Goal: Communication & Community: Answer question/provide support

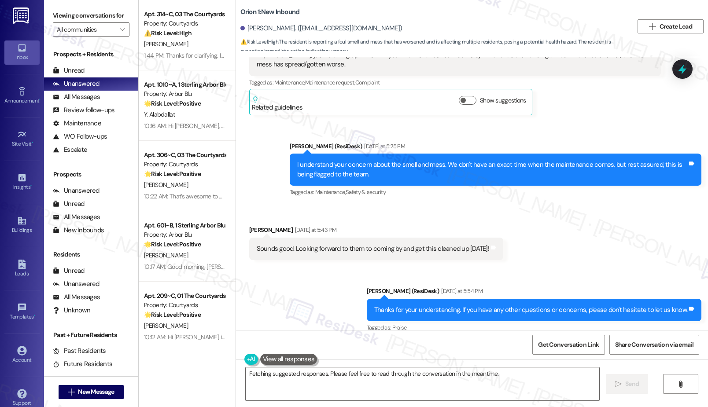
scroll to position [1593, 0]
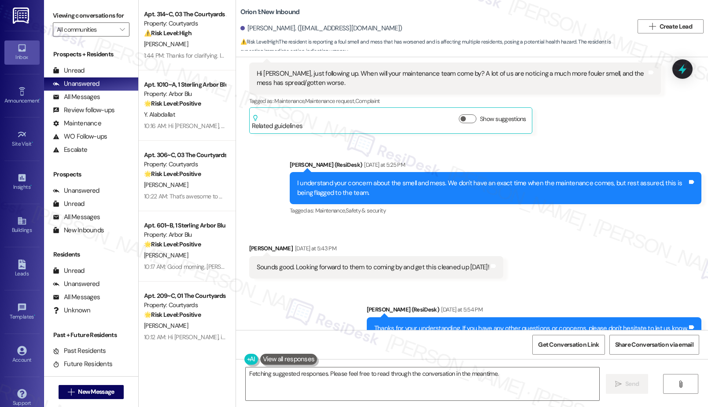
click at [487, 181] on div "I understand your concern about the smell and mess. We don't have an exact time…" at bounding box center [492, 188] width 390 height 19
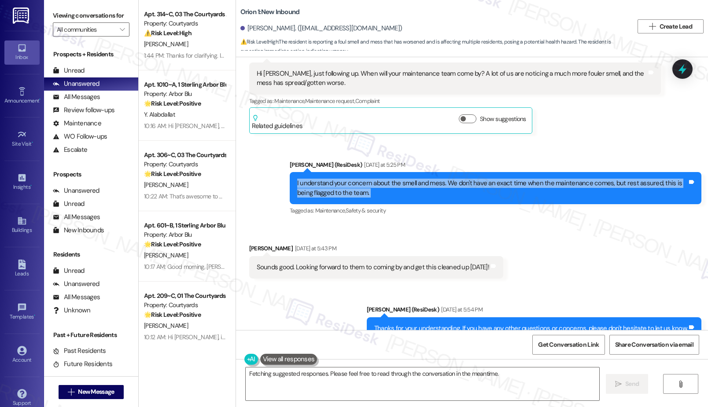
click at [487, 181] on div "I understand your concern about the smell and mess. We don't have an exact time…" at bounding box center [492, 188] width 390 height 19
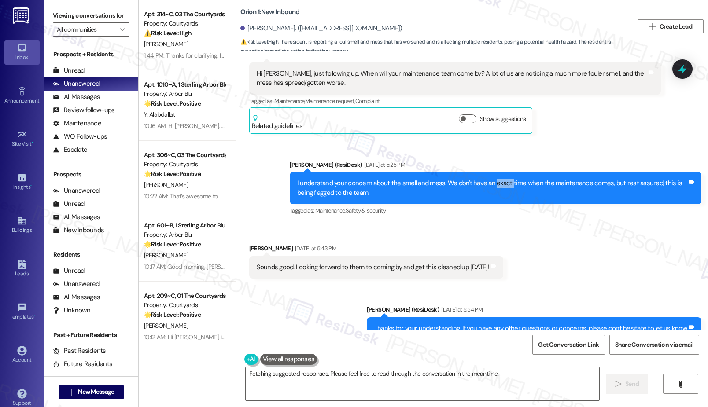
click at [487, 181] on div "I understand your concern about the smell and mess. We don't have an exact time…" at bounding box center [492, 188] width 390 height 19
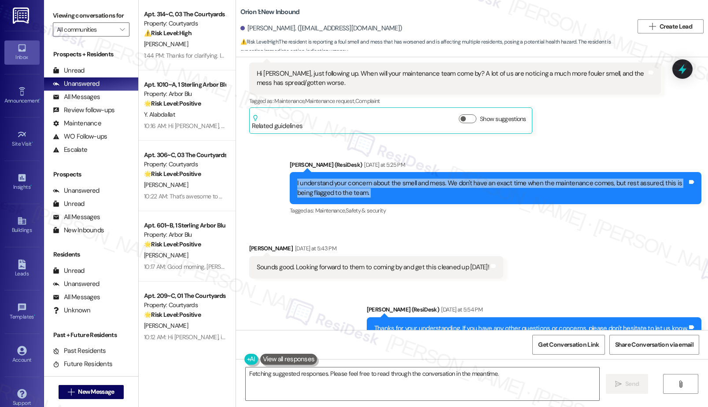
click at [487, 181] on div "I understand your concern about the smell and mess. We don't have an exact time…" at bounding box center [492, 188] width 390 height 19
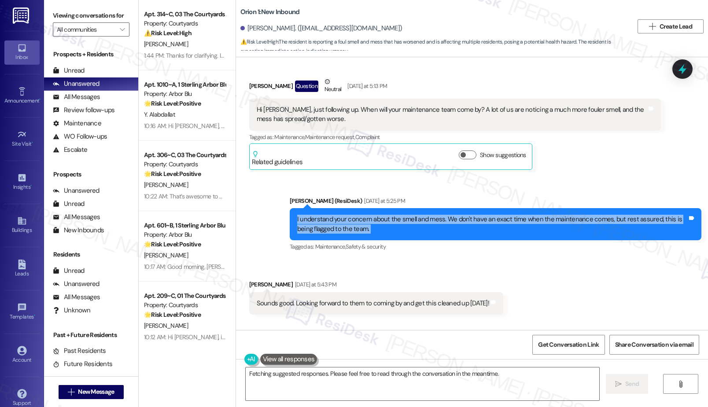
scroll to position [1538, 0]
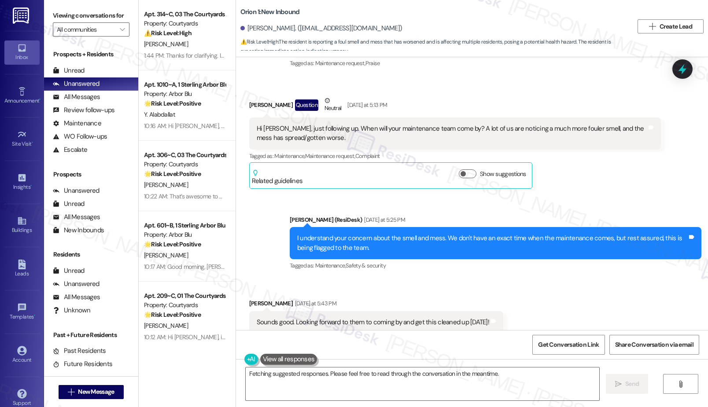
click at [679, 85] on div "Received via SMS [PERSON_NAME] Question Neutral [DATE] at 5:13 PM Hi [PERSON_NA…" at bounding box center [472, 135] width 472 height 119
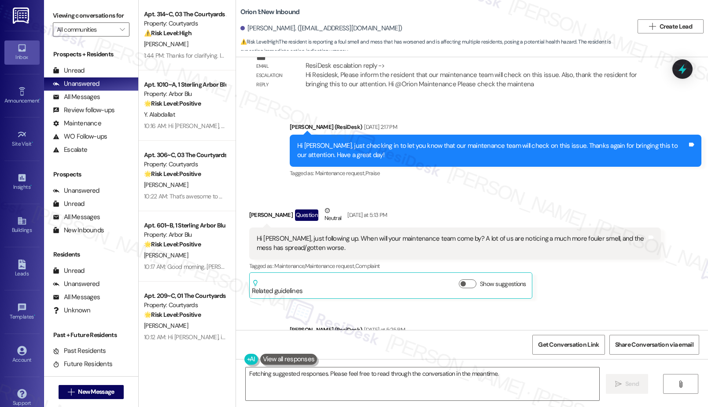
scroll to position [1317, 0]
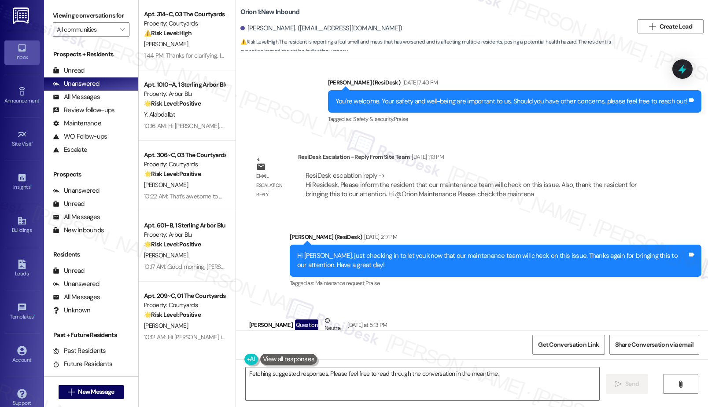
click at [663, 45] on div "Orion 1: New Inbound James Kwon. (jbkwon@usc.edu) ⚠️ Risk Level: High : The res…" at bounding box center [472, 26] width 472 height 48
click at [323, 381] on textarea "Hi {{first_name}}, I understand your concern. I'll follow up with the maintenan…" at bounding box center [422, 384] width 353 height 33
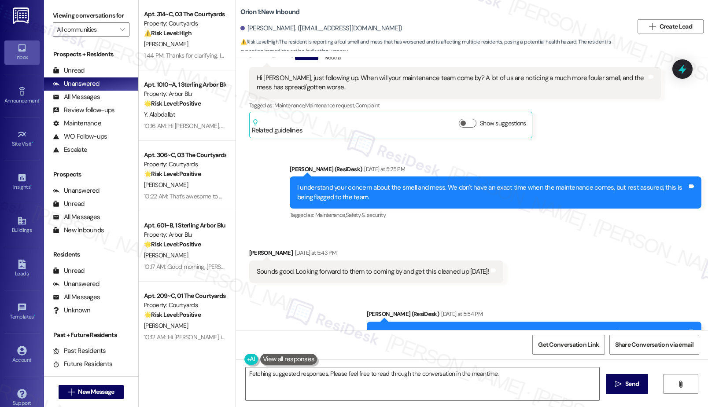
scroll to position [1593, 0]
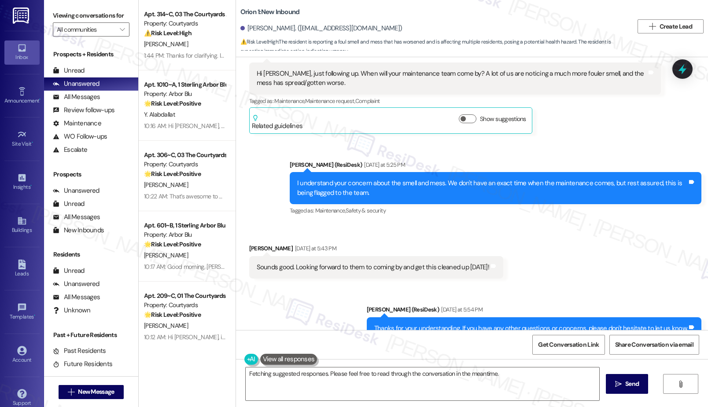
click at [664, 107] on div "Received via SMS James Kwon Question Neutral Yesterday at 5:13 PM Hi Sarah, jus…" at bounding box center [455, 87] width 425 height 106
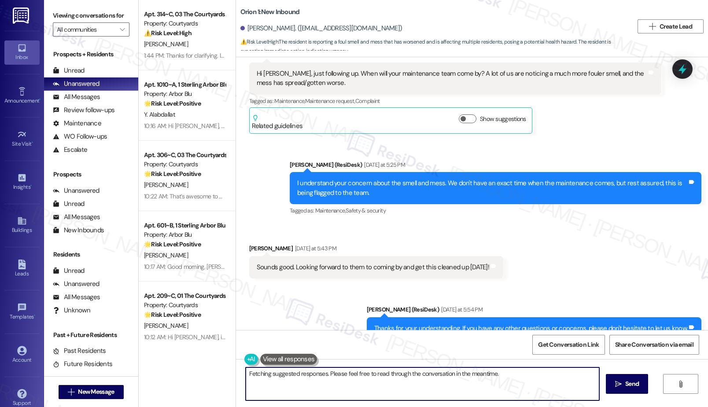
drag, startPoint x: 348, startPoint y: 381, endPoint x: 288, endPoint y: 373, distance: 60.0
click at [288, 373] on textarea "Hi {{first_name}}, I understand your concern. I'll follow up with the maintenan…" at bounding box center [422, 384] width 353 height 33
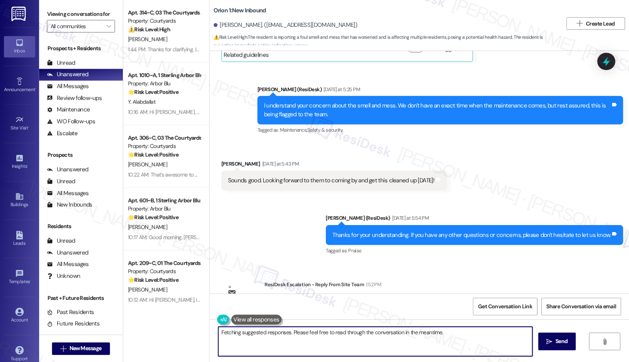
scroll to position [1703, 0]
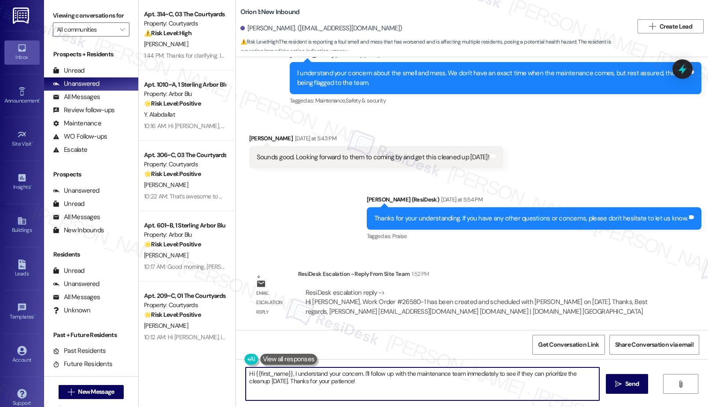
paste textarea "Maintenance may reach out to them directly through the work order system"
click at [290, 375] on textarea "Hi {{first_name}}, Maintenance may reach out to them directly through the work …" at bounding box center [422, 384] width 353 height 33
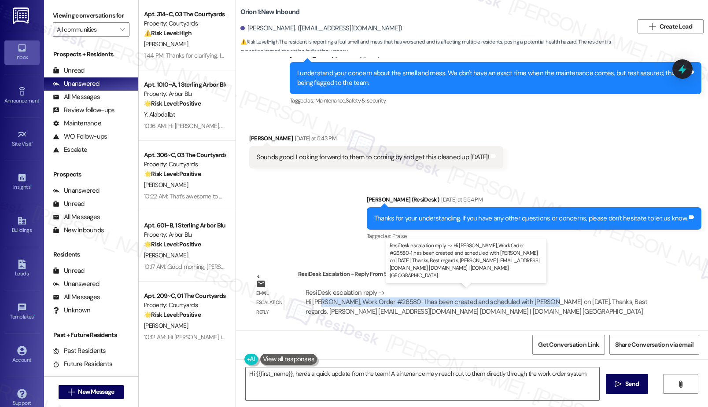
drag, startPoint x: 317, startPoint y: 303, endPoint x: 535, endPoint y: 303, distance: 218.4
click at [535, 303] on div "ResiDesk escalation reply -> Hi Dee, Work Order #26580-1 has been created and s…" at bounding box center [477, 302] width 342 height 28
copy div ", Work Order #26580-1 has been created and scheduled with Richard on Sep 2."
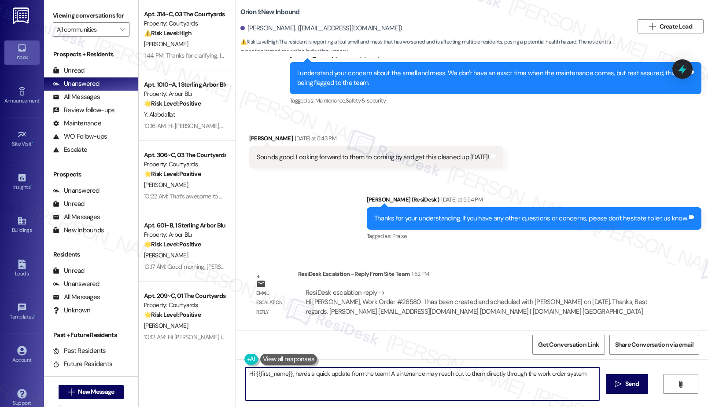
click at [389, 374] on textarea "Hi {{first_name}}, here's a quick update from the team! A aintenance may reach …" at bounding box center [422, 384] width 353 height 33
paste textarea ", Work Order #26580-1 has been created and scheduled with Richard on Sep 2."
click at [395, 373] on textarea "Hi {{first_name}}, here's a quick update from the team! A , Work Order #26580-1…" at bounding box center [422, 384] width 353 height 33
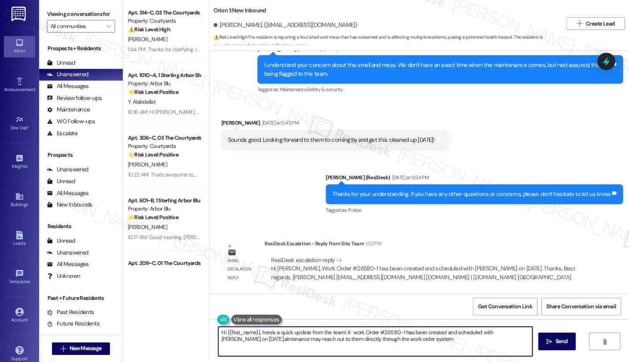
scroll to position [1702, 0]
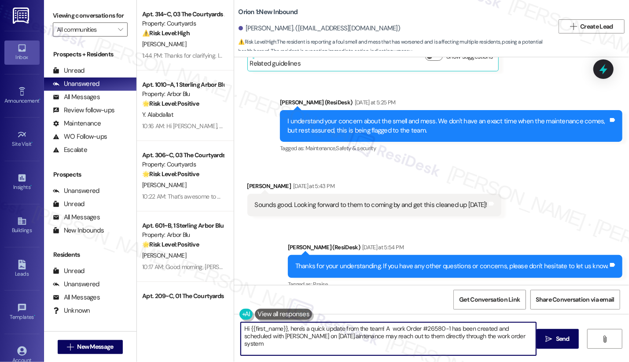
click at [296, 336] on textarea "Hi {{first_name}}, here's a quick update from the team! A work Order #26580-1 h…" at bounding box center [389, 338] width 296 height 33
click at [398, 336] on textarea "Hi {{first_name}}, here's a quick update from the team! A work Order #26580-1 h…" at bounding box center [389, 338] width 296 height 33
click at [387, 337] on textarea "Hi {{first_name}}, here's a quick update from the team! A work Order #26580-1 h…" at bounding box center [389, 338] width 296 height 33
click at [387, 336] on textarea "Hi {{first_name}}, here's a quick update from the team! A work Order #26580-1 h…" at bounding box center [389, 338] width 296 height 33
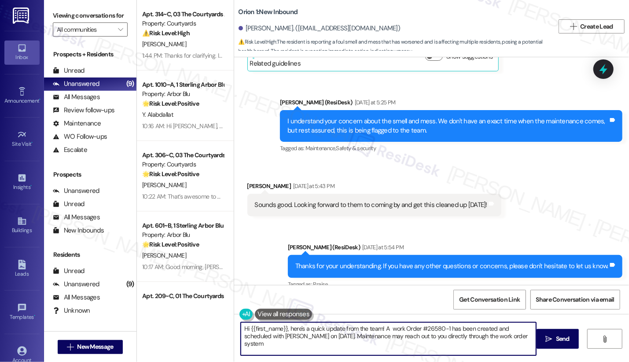
click at [498, 337] on textarea "Hi {{first_name}}, here's a quick update from the team! A work Order #26580-1 h…" at bounding box center [389, 338] width 296 height 33
click at [496, 335] on textarea "Hi {{first_name}}, here's a quick update from the team! A work Order #26580-1 h…" at bounding box center [389, 338] width 296 height 33
click at [298, 337] on textarea "Hi {{first_name}}, here's a quick update from the team! A work Order #26580-1 h…" at bounding box center [389, 338] width 296 height 33
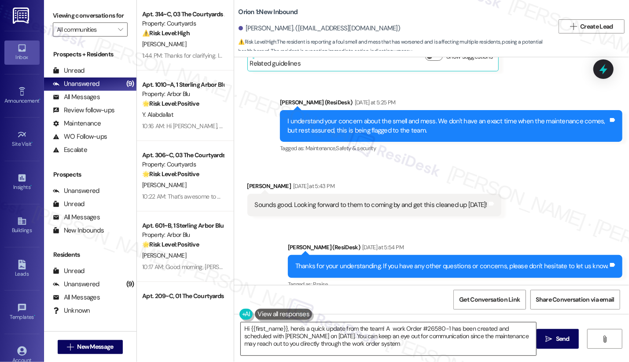
click at [425, 338] on textarea "Hi {{first_name}}, here's a quick update from the team! A work Order #26580-1 h…" at bounding box center [389, 338] width 296 height 33
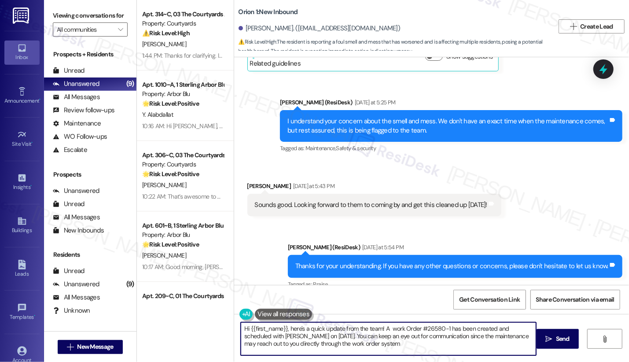
click at [425, 338] on textarea "Hi {{first_name}}, here's a quick update from the team! A work Order #26580-1 h…" at bounding box center [389, 338] width 296 height 33
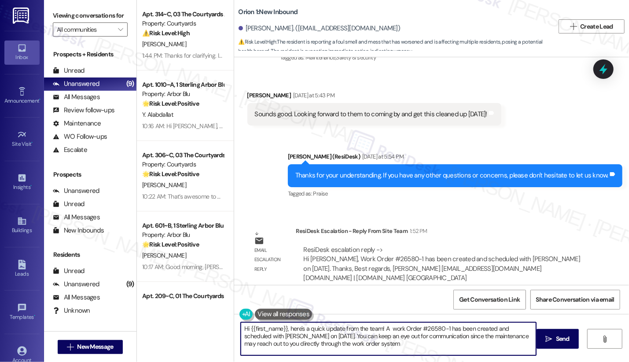
scroll to position [1794, 0]
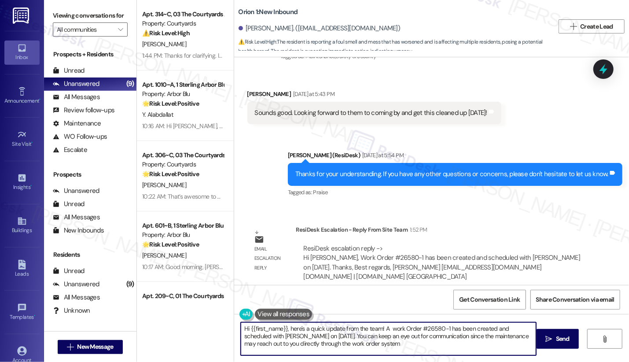
click at [348, 334] on textarea "Hi {{first_name}}, here's a quick update from the team! A work Order #26580-1 h…" at bounding box center [389, 338] width 296 height 33
drag, startPoint x: 350, startPoint y: 345, endPoint x: 287, endPoint y: 328, distance: 65.7
click at [287, 328] on textarea "Hi {{first_name}}, here's a quick update from the team! A work Order #26580-1 h…" at bounding box center [389, 338] width 296 height 33
paste textarea "Here’s a quick update from the team! A work order (#26580-1) has been created a…"
click at [287, 329] on textarea "Hi {{first_name}}, Here’s a quick update from the team! A work order (#26580-1)…" at bounding box center [389, 338] width 296 height 33
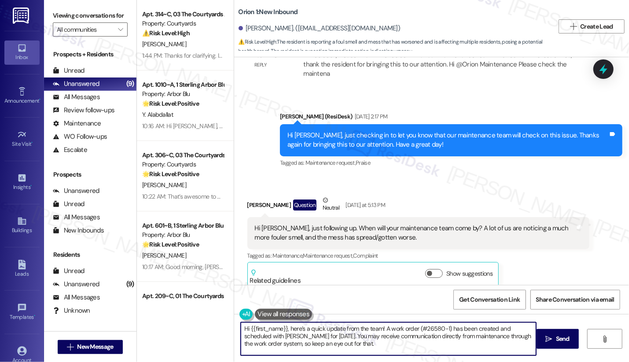
scroll to position [1501, 0]
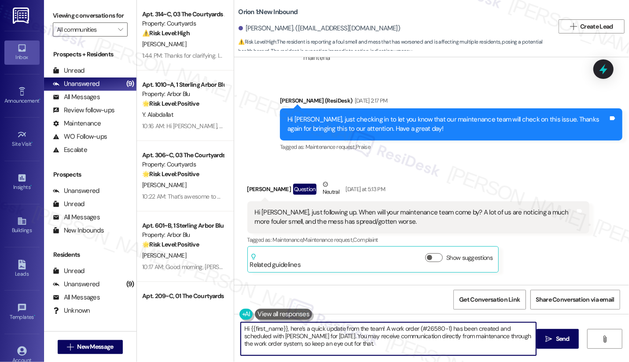
type textarea "Hi {{first_name}}, here’s a quick update from the team! A work order (#26580-1)…"
click at [377, 208] on div "Hi Sarah, just following up. When will your maintenance team come by? A lot of …" at bounding box center [415, 217] width 321 height 19
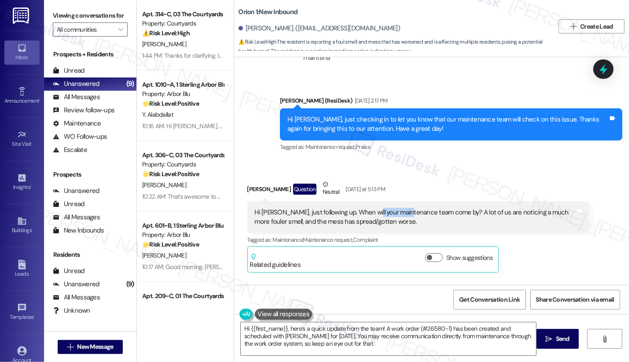
click at [377, 208] on div "Hi Sarah, just following up. When will your maintenance team come by? A lot of …" at bounding box center [415, 217] width 321 height 19
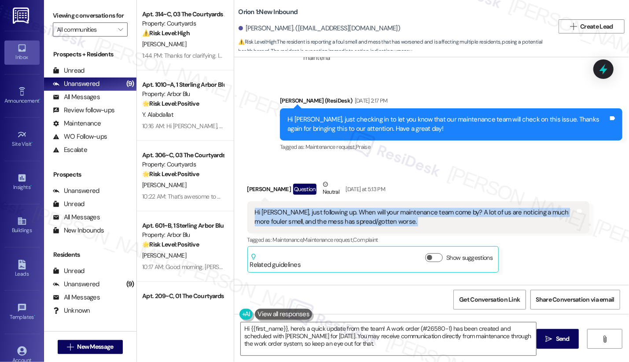
click at [377, 208] on div "Hi Sarah, just following up. When will your maintenance team come by? A lot of …" at bounding box center [415, 217] width 321 height 19
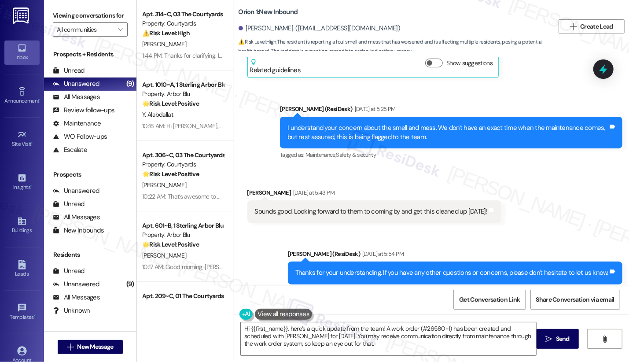
scroll to position [1697, 0]
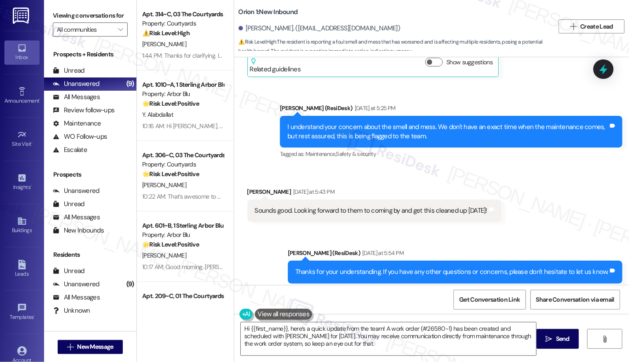
click at [422, 126] on div "I understand your concern about the smell and mess. We don't have an exact time…" at bounding box center [448, 131] width 321 height 19
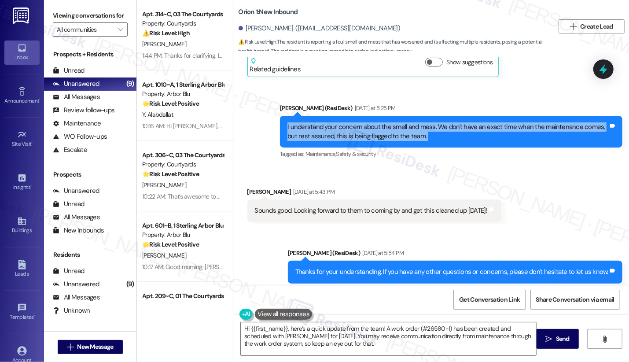
click at [422, 126] on div "I understand your concern about the smell and mess. We don't have an exact time…" at bounding box center [448, 131] width 321 height 19
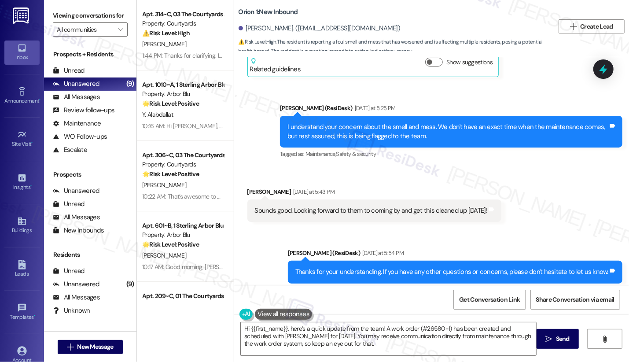
click at [324, 206] on div "Sounds good. Looking forward to them to coming by and get this cleaned up today!" at bounding box center [371, 210] width 233 height 9
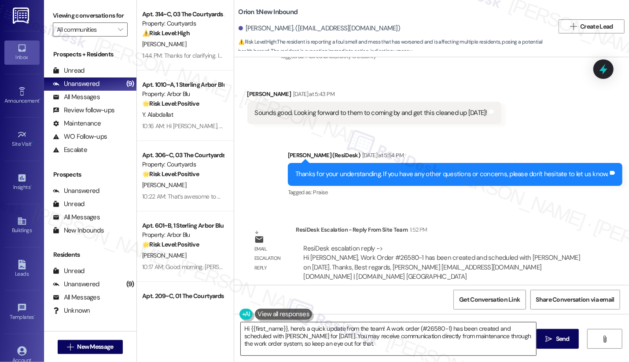
click at [280, 336] on textarea "Hi {{first_name}}, here’s a quick update from the team! A work order (#26580-1)…" at bounding box center [389, 338] width 296 height 33
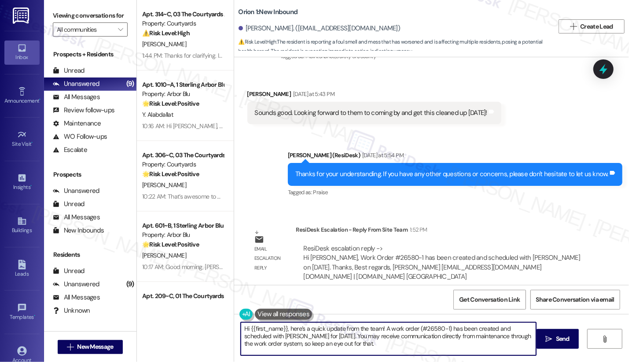
click at [280, 336] on textarea "Hi {{first_name}}, here’s a quick update from the team! A work order (#26580-1)…" at bounding box center [389, 338] width 296 height 33
click at [385, 349] on textarea "Hi {{first_name}}, here’s a quick update from the team! A work order (#26580-1)…" at bounding box center [389, 338] width 296 height 33
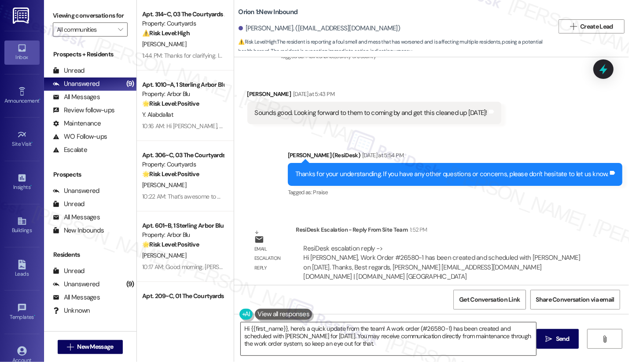
drag, startPoint x: 343, startPoint y: 339, endPoint x: 348, endPoint y: 338, distance: 5.4
click at [343, 339] on textarea "Hi {{first_name}}, here’s a quick update from the team! A work order (#26580-1)…" at bounding box center [389, 338] width 296 height 33
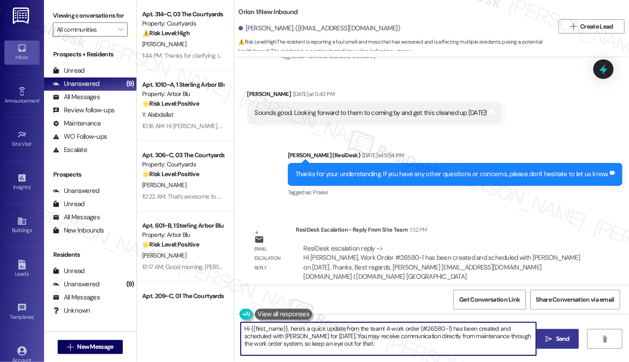
click at [558, 340] on span "Send" at bounding box center [563, 338] width 14 height 9
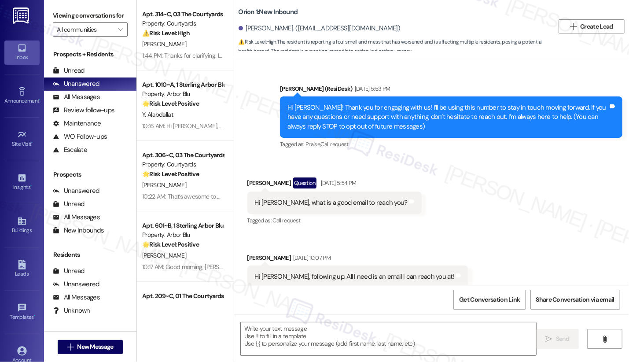
scroll to position [1888, 0]
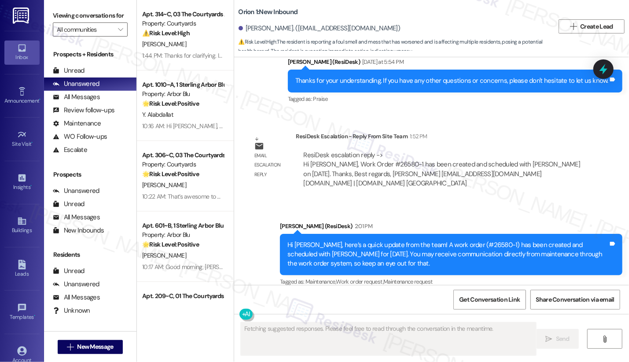
click at [337, 240] on div "Hi James, here’s a quick update from the team! A work order (#26580-1) has been…" at bounding box center [448, 254] width 321 height 28
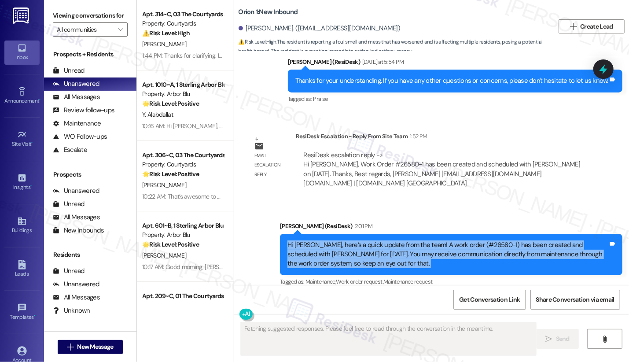
click at [337, 240] on div "Hi James, here’s a quick update from the team! A work order (#26580-1) has been…" at bounding box center [448, 254] width 321 height 28
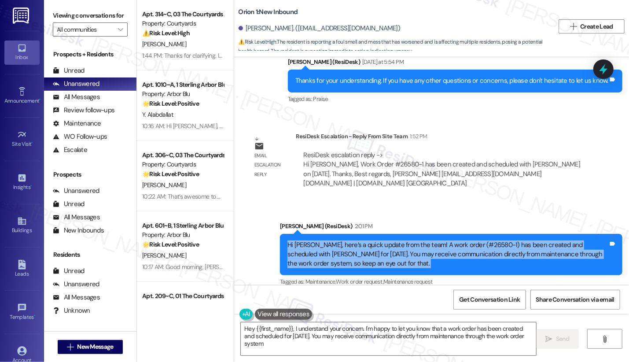
type textarea "Hey {{first_name}}, I understand your concern. I'm happy to let you know that a…"
click at [363, 240] on div "Hi James, here’s a quick update from the team! A work order (#26580-1) has been…" at bounding box center [448, 254] width 321 height 28
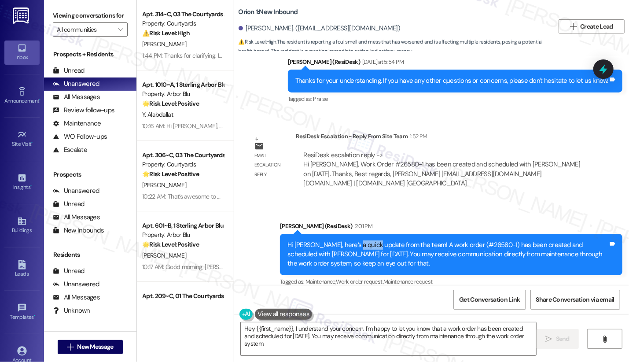
click at [363, 240] on div "Hi James, here’s a quick update from the team! A work order (#26580-1) has been…" at bounding box center [448, 254] width 321 height 28
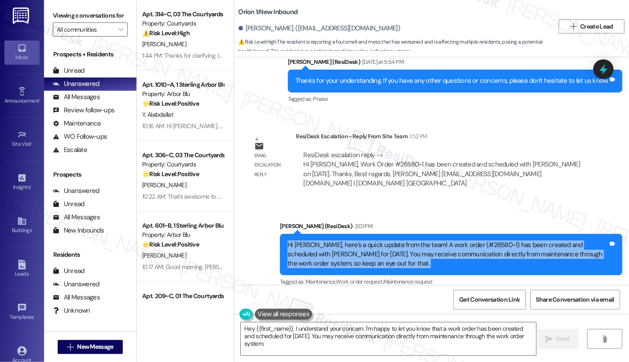
click at [363, 240] on div "Hi James, here’s a quick update from the team! A work order (#26580-1) has been…" at bounding box center [448, 254] width 321 height 28
click at [420, 240] on div "Hi James, here’s a quick update from the team! A work order (#26580-1) has been…" at bounding box center [448, 254] width 321 height 28
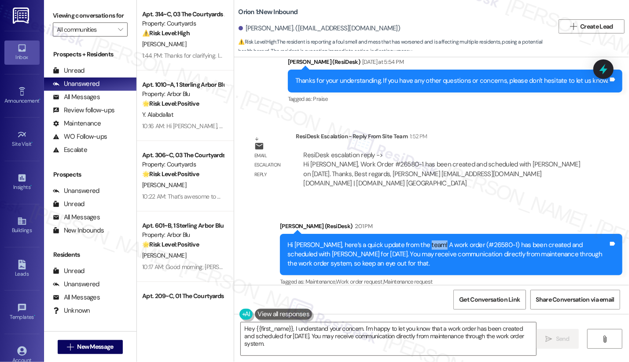
click at [420, 240] on div "Hi James, here’s a quick update from the team! A work order (#26580-1) has been…" at bounding box center [448, 254] width 321 height 28
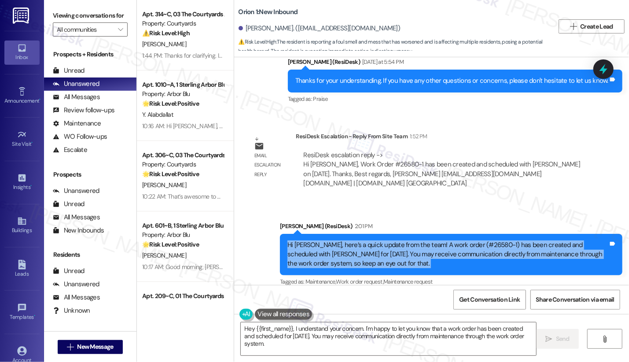
click at [420, 240] on div "Hi James, here’s a quick update from the team! A work order (#26580-1) has been…" at bounding box center [448, 254] width 321 height 28
click at [372, 240] on div "Hi James, here’s a quick update from the team! A work order (#26580-1) has been…" at bounding box center [448, 254] width 321 height 28
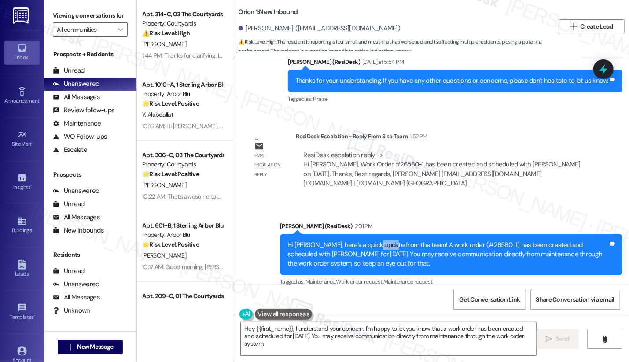
click at [372, 240] on div "Hi James, here’s a quick update from the team! A work order (#26580-1) has been…" at bounding box center [448, 254] width 321 height 28
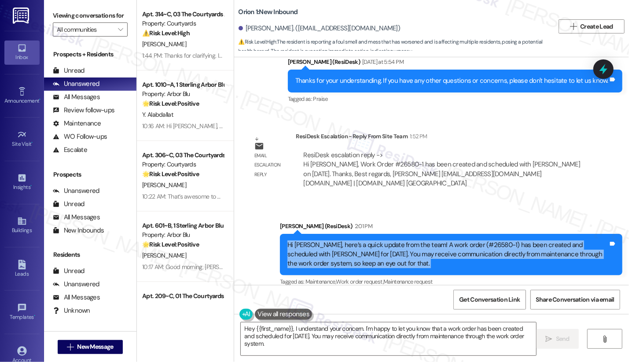
click at [372, 240] on div "Hi James, here’s a quick update from the team! A work order (#26580-1) has been…" at bounding box center [448, 254] width 321 height 28
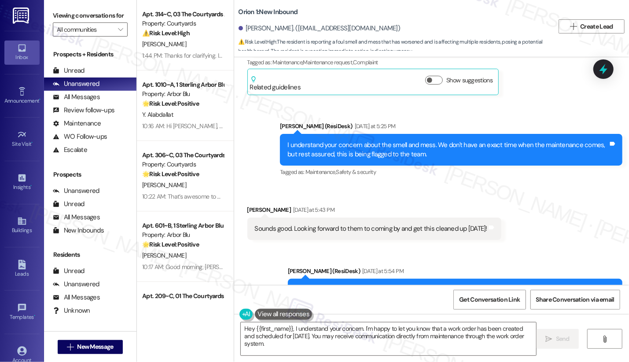
scroll to position [1643, 0]
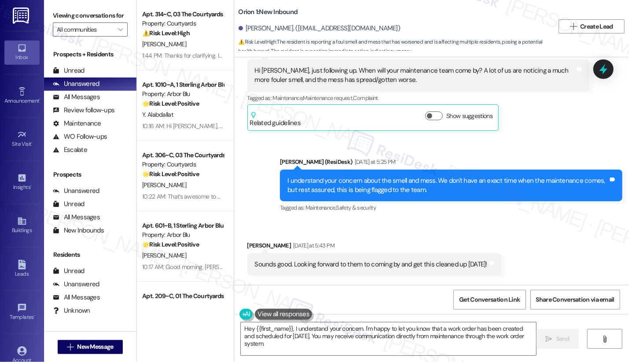
click at [348, 176] on div "I understand your concern about the smell and mess. We don't have an exact time…" at bounding box center [448, 185] width 321 height 19
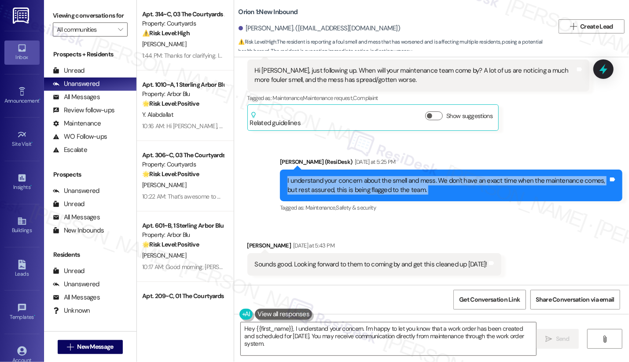
click at [348, 176] on div "I understand your concern about the smell and mess. We don't have an exact time…" at bounding box center [448, 185] width 321 height 19
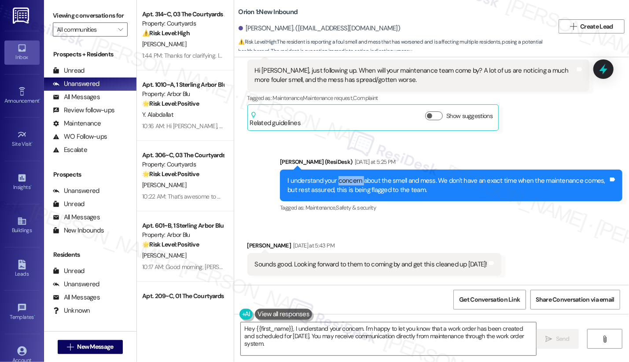
click at [348, 176] on div "I understand your concern about the smell and mess. We don't have an exact time…" at bounding box center [448, 185] width 321 height 19
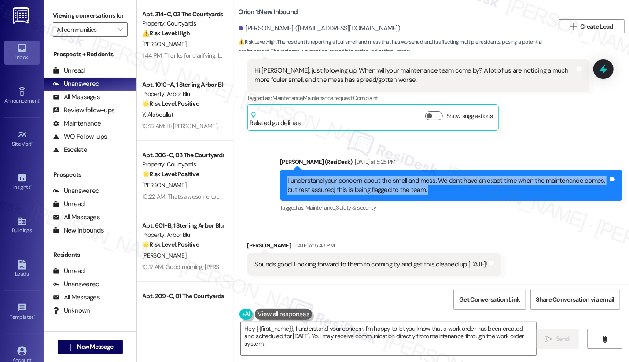
click at [348, 176] on div "I understand your concern about the smell and mess. We don't have an exact time…" at bounding box center [448, 185] width 321 height 19
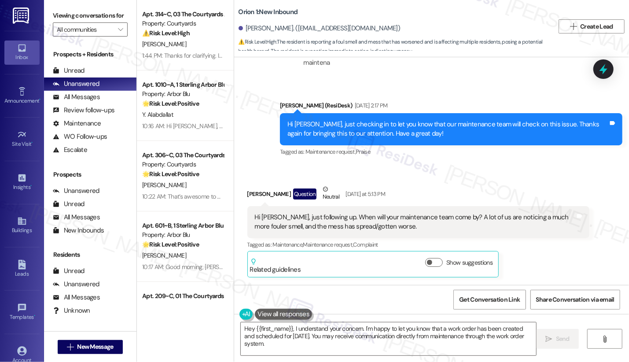
scroll to position [1447, 0]
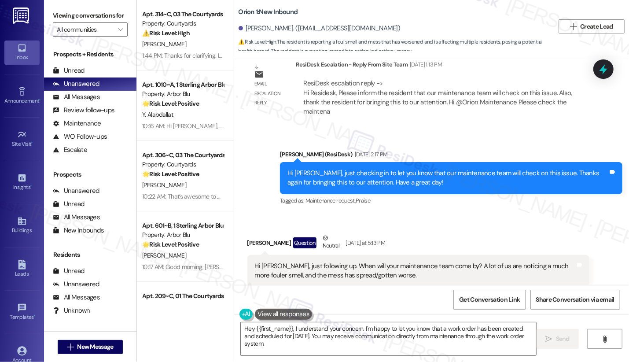
click at [385, 174] on div "Hi James, just checking in to let you know that our maintenance team will check…" at bounding box center [448, 178] width 321 height 19
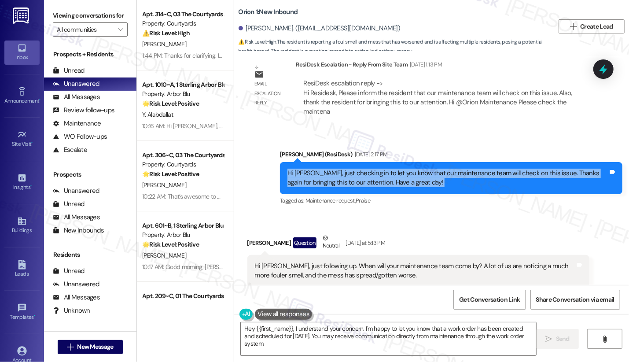
click at [385, 174] on div "Hi James, just checking in to let you know that our maintenance team will check…" at bounding box center [448, 178] width 321 height 19
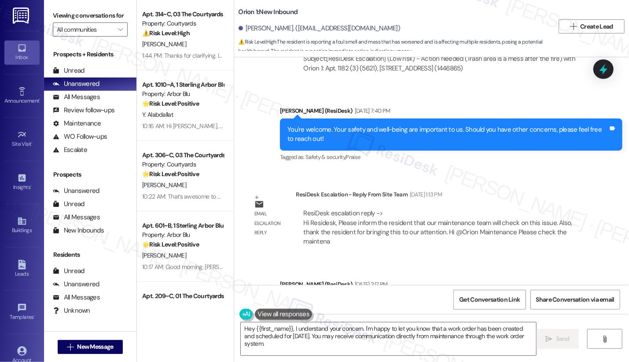
scroll to position [1300, 0]
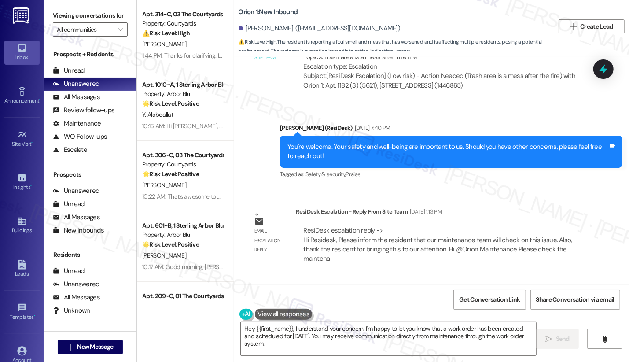
click at [371, 151] on div "You're welcome. Your safety and well-being are important to us. Should you have…" at bounding box center [448, 151] width 321 height 19
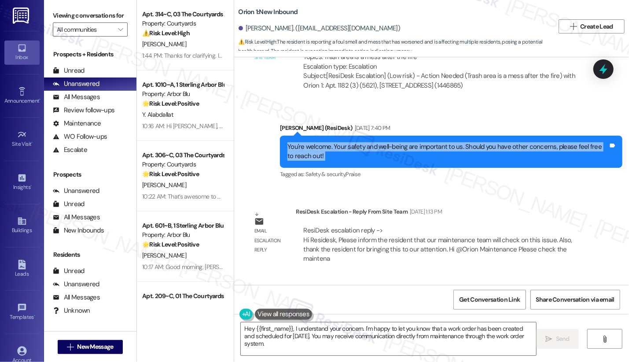
click at [371, 151] on div "You're welcome. Your safety and well-being are important to us. Should you have…" at bounding box center [448, 151] width 321 height 19
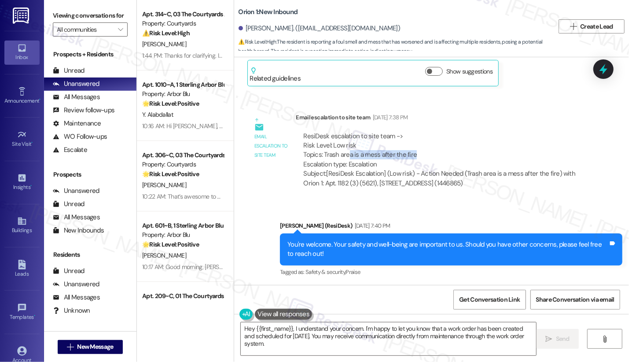
drag, startPoint x: 343, startPoint y: 155, endPoint x: 420, endPoint y: 155, distance: 77.1
click at [420, 155] on div "ResiDesk escalation to site team -> Risk Level: Low risk Topics: Trash area is …" at bounding box center [443, 151] width 279 height 38
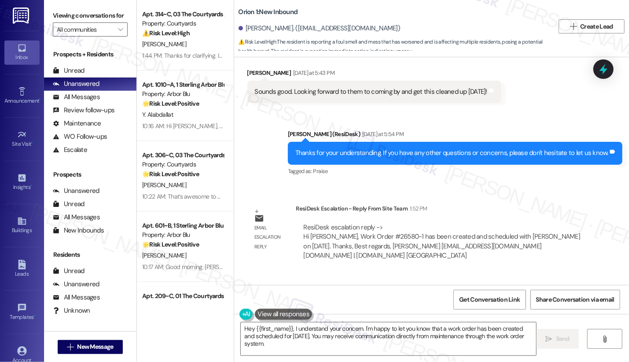
scroll to position [1888, 0]
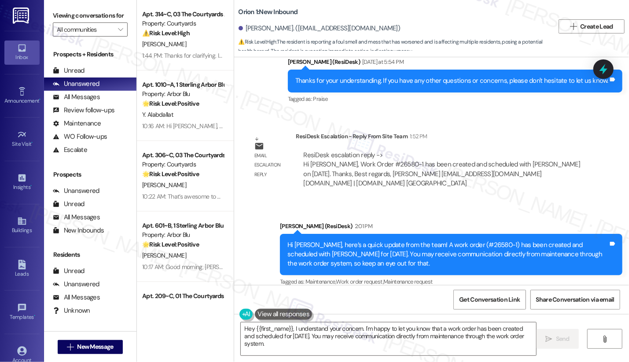
drag, startPoint x: 604, startPoint y: 140, endPoint x: 509, endPoint y: 133, distance: 95.4
click at [604, 140] on div "Announcement, sent via SMS Sarah (ResiDesk) Aug 20, 2025 at 5:53 PM Hi James! T…" at bounding box center [431, 171] width 395 height 228
